Goal: Information Seeking & Learning: Learn about a topic

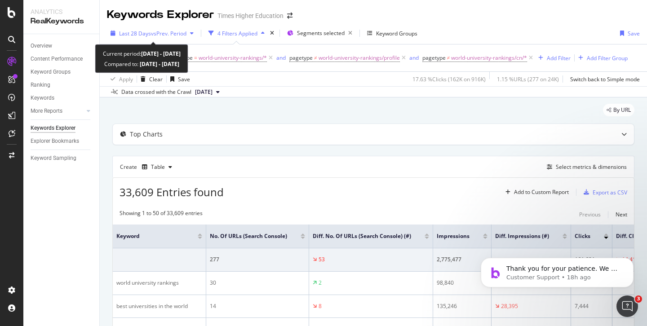
click at [177, 33] on span "vs Prev. Period" at bounding box center [169, 34] width 36 height 8
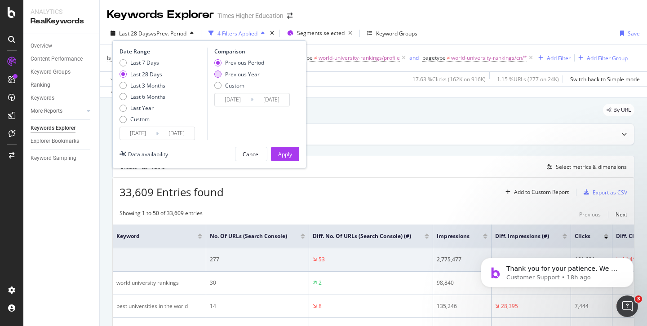
click at [218, 75] on div "Previous Year" at bounding box center [217, 74] width 7 height 7
type input "[DATE]"
click at [285, 152] on div "Apply" at bounding box center [285, 155] width 14 height 8
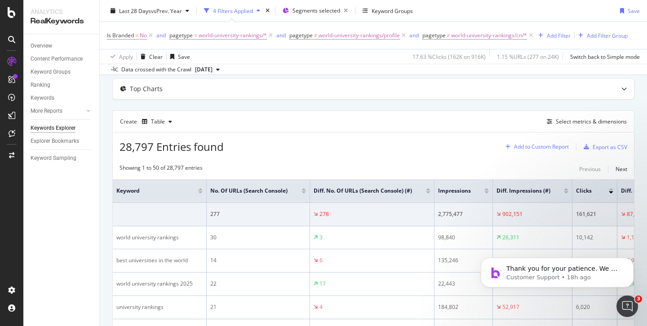
scroll to position [28, 0]
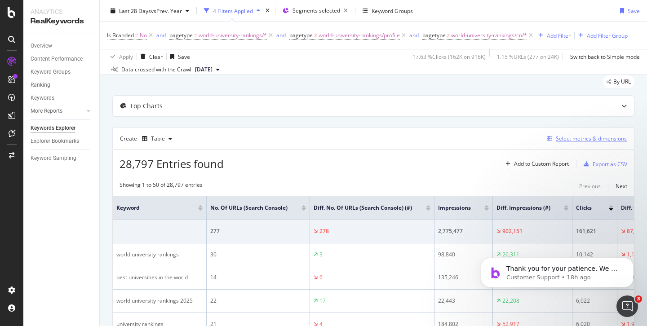
click at [566, 138] on div "Select metrics & dimensions" at bounding box center [591, 139] width 71 height 8
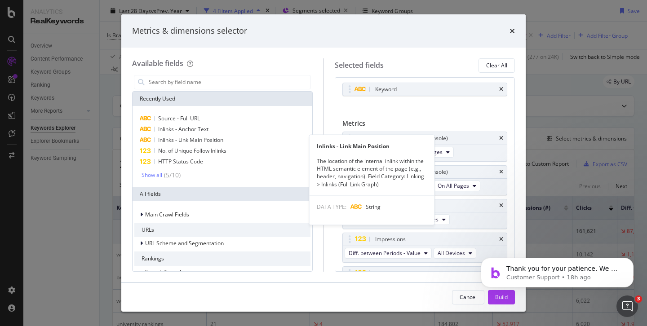
scroll to position [14, 0]
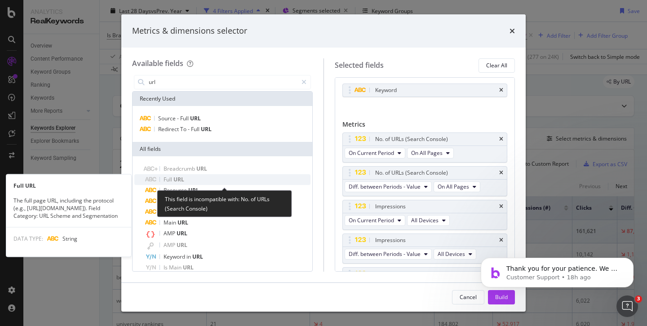
type input "url"
click at [188, 178] on div "Full URL" at bounding box center [227, 179] width 165 height 11
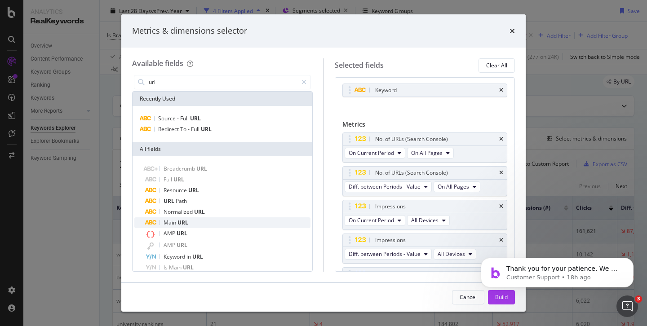
click at [197, 223] on div "Main URL" at bounding box center [227, 223] width 165 height 11
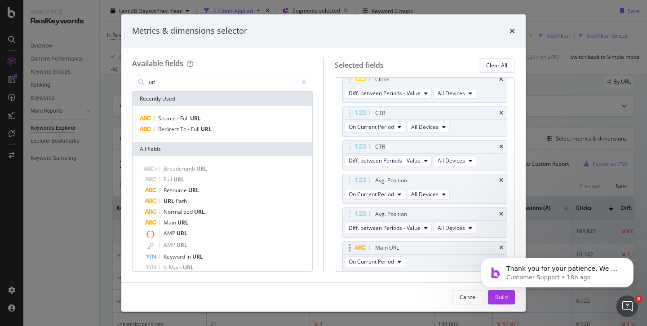
scroll to position [272, 0]
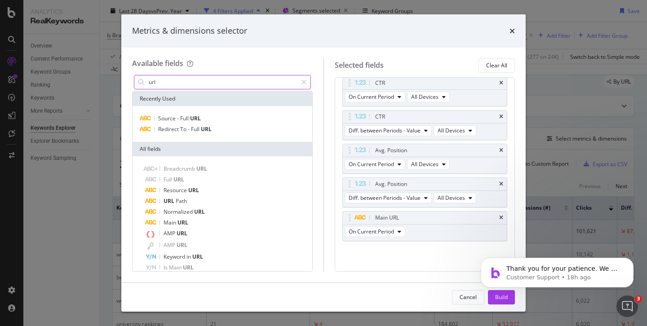
click at [495, 298] on body "Thank you for your patience. We will try to get back to you as soon as possible…" at bounding box center [557, 271] width 173 height 56
click at [490, 297] on body "Thank you for your patience. We will try to get back to you as soon as possible…" at bounding box center [557, 271] width 173 height 56
click at [496, 300] on html "Thank you for your patience. We will try to get back to you as soon as possible…" at bounding box center [558, 270] width 180 height 63
click at [490, 298] on html "Thank you for your patience. We will try to get back to you as soon as possible…" at bounding box center [558, 270] width 180 height 63
click at [494, 298] on body "Thank you for your patience. We will try to get back to you as soon as possible…" at bounding box center [557, 271] width 173 height 56
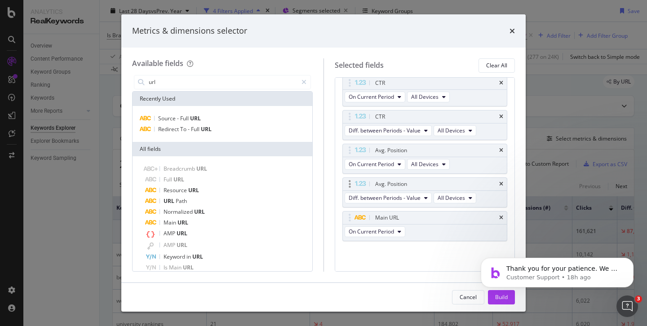
click at [412, 202] on body "Analytics RealKeywords Overview Content Performance Keyword Groups Ranking Keyw…" at bounding box center [323, 163] width 647 height 326
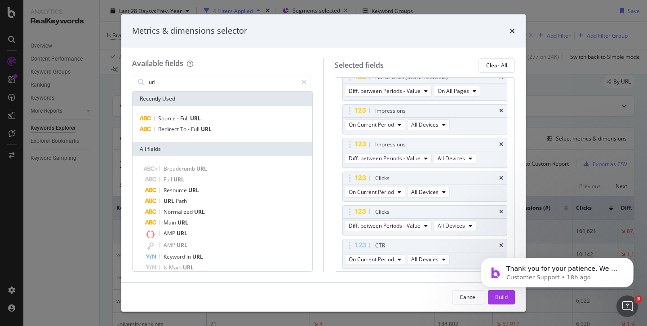
scroll to position [0, 0]
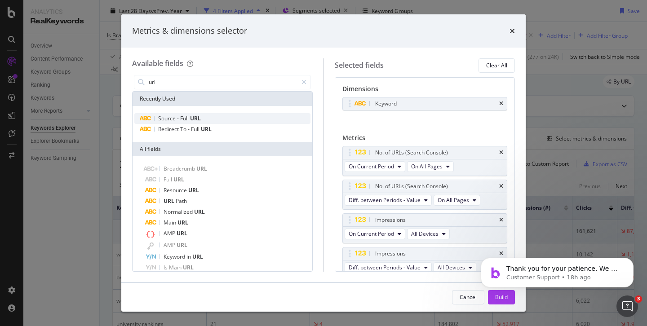
click at [191, 120] on span "URL" at bounding box center [195, 119] width 11 height 8
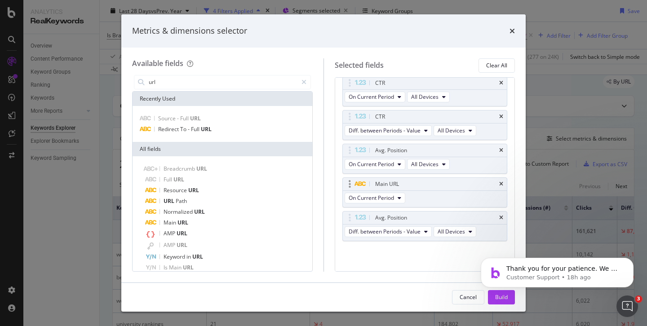
scroll to position [300, 0]
click at [499, 187] on icon "times" at bounding box center [501, 187] width 4 height 5
click at [492, 297] on body "Thank you for your patience. We will try to get back to you as soon as possible…" at bounding box center [557, 271] width 173 height 56
click at [495, 297] on body "Thank you for your patience. We will try to get back to you as soon as possible…" at bounding box center [557, 271] width 173 height 56
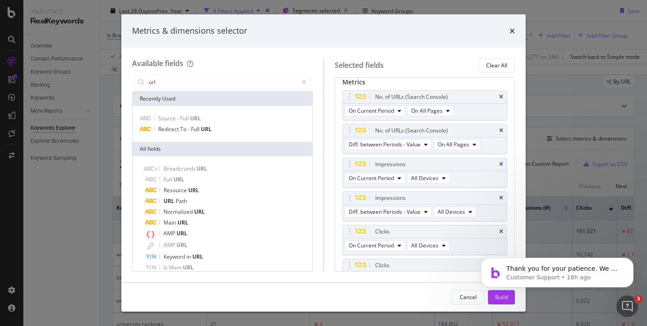
scroll to position [0, 0]
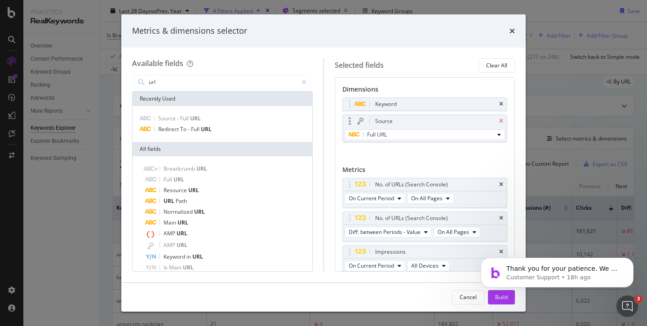
click at [499, 120] on icon "times" at bounding box center [501, 121] width 4 height 5
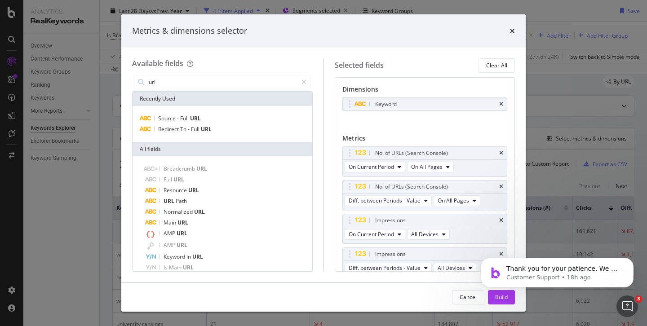
click at [491, 297] on body "Thank you for your patience. We will try to get back to you as soon as possible…" at bounding box center [557, 271] width 173 height 56
click at [513, 29] on icon "times" at bounding box center [512, 30] width 5 height 7
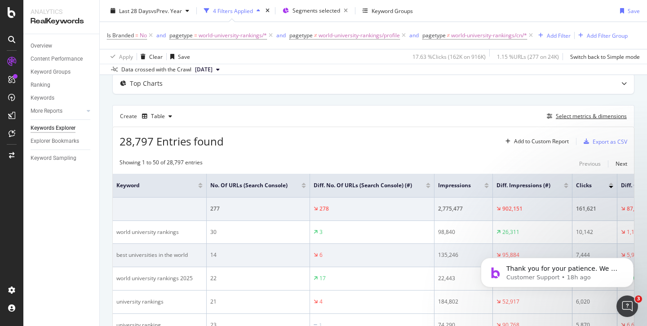
scroll to position [49, 0]
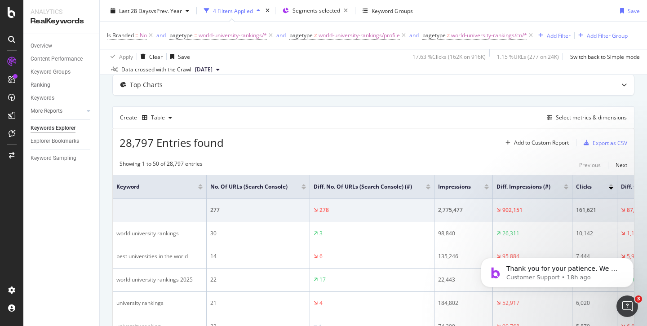
drag, startPoint x: 531, startPoint y: 143, endPoint x: 536, endPoint y: 152, distance: 10.3
click at [564, 116] on div "Select metrics & dimensions" at bounding box center [591, 118] width 71 height 8
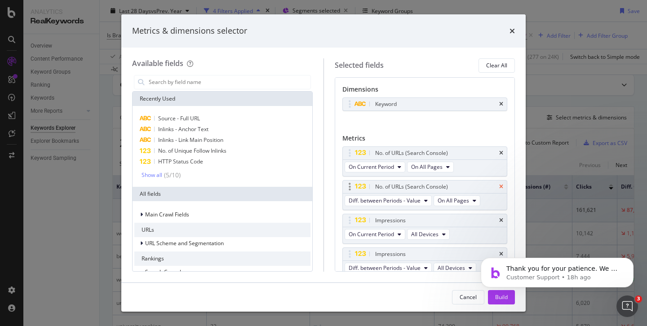
click at [499, 152] on icon "times" at bounding box center [501, 153] width 4 height 5
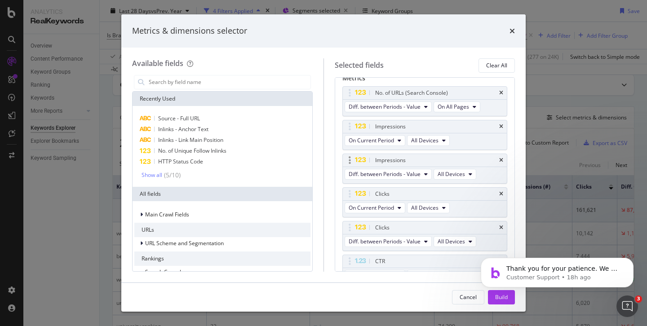
scroll to position [61, 0]
click at [493, 298] on body "Thank you for your patience. We will try to get back to you as soon as possible…" at bounding box center [557, 271] width 173 height 56
click at [511, 29] on icon "times" at bounding box center [512, 30] width 5 height 7
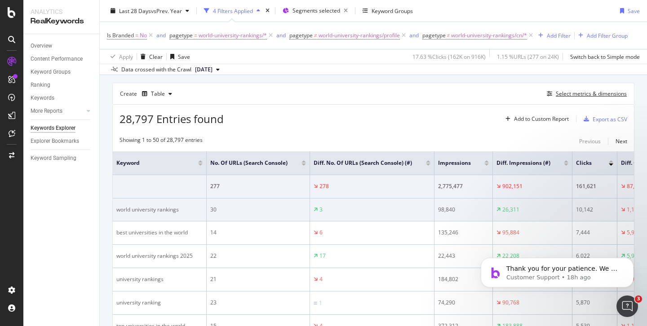
scroll to position [0, 0]
